Goal: Book appointment/travel/reservation

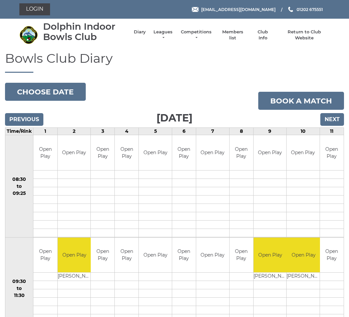
scroll to position [359, 0]
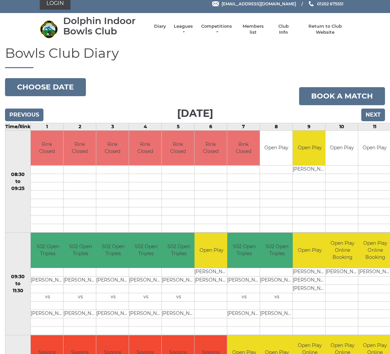
scroll to position [1, 0]
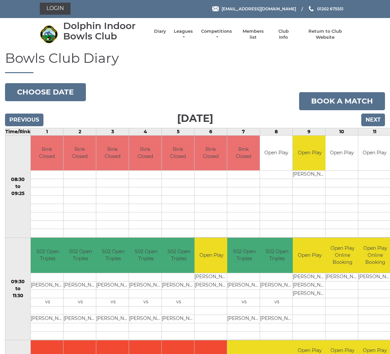
click at [23, 123] on input "Previous" at bounding box center [24, 120] width 38 height 13
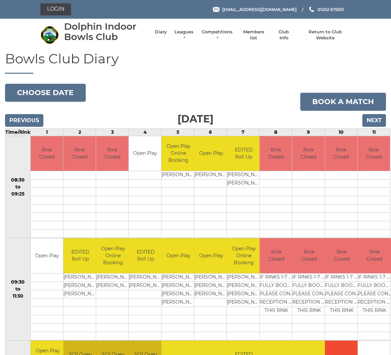
scroll to position [3, 0]
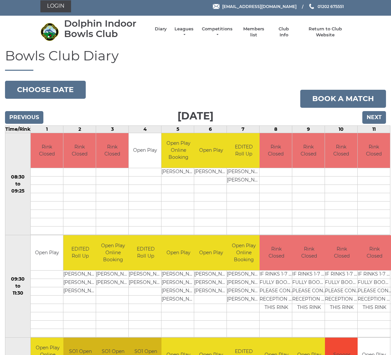
click at [25, 118] on input "Previous" at bounding box center [24, 117] width 38 height 13
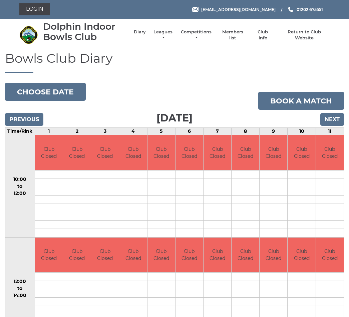
scroll to position [1, 0]
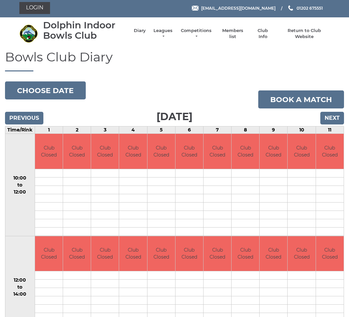
click at [330, 119] on input "Next" at bounding box center [332, 118] width 24 height 13
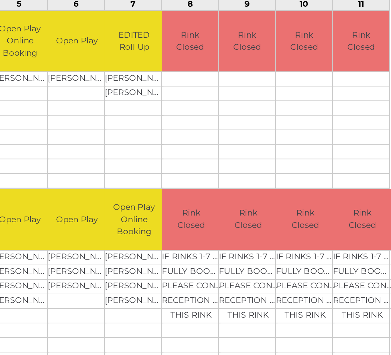
scroll to position [106, 0]
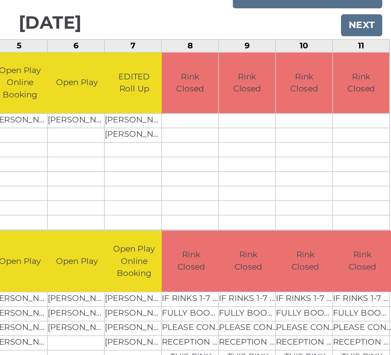
click at [363, 14] on input "Next" at bounding box center [375, 14] width 24 height 13
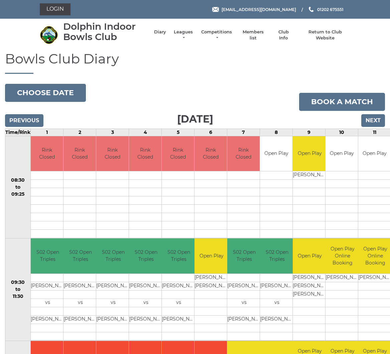
click at [47, 91] on button "Choose date" at bounding box center [45, 93] width 81 height 18
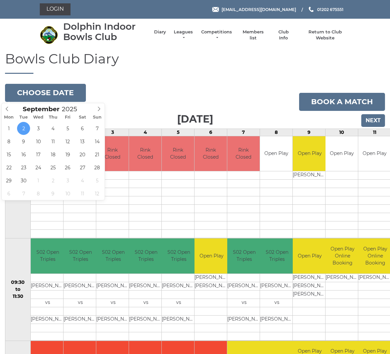
type input "2025-09-15"
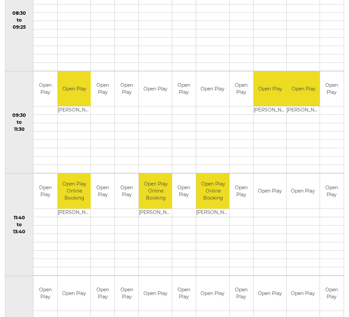
scroll to position [166, 0]
click at [233, 274] on td at bounding box center [242, 271] width 24 height 8
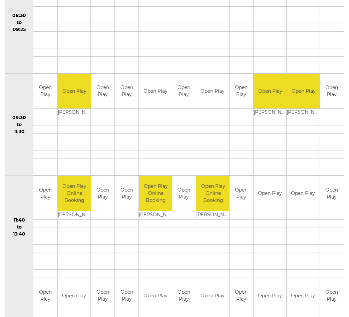
scroll to position [164, 0]
click at [217, 247] on td at bounding box center [213, 249] width 34 height 8
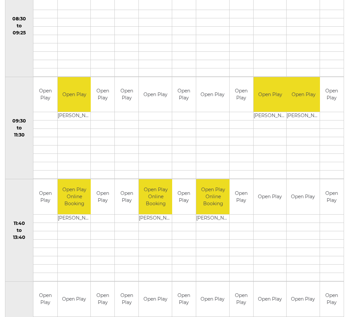
scroll to position [162, 0]
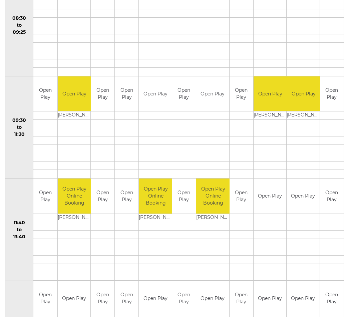
click at [257, 253] on td at bounding box center [270, 251] width 33 height 8
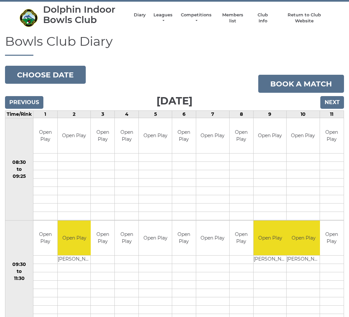
scroll to position [0, 0]
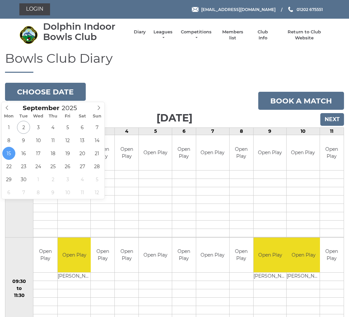
type input "2025-09-20"
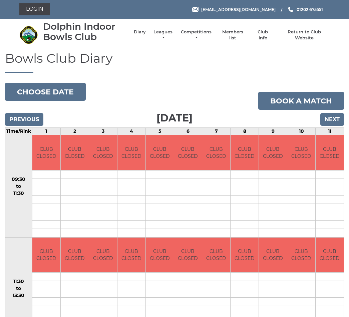
click at [23, 121] on input "Previous" at bounding box center [24, 119] width 38 height 13
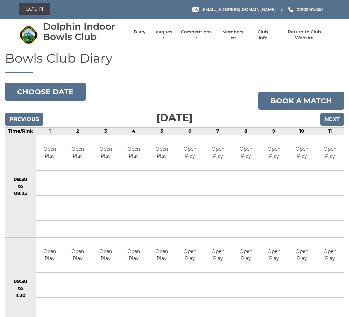
click at [33, 90] on button "Choose date" at bounding box center [45, 92] width 81 height 18
